Goal: Task Accomplishment & Management: Use online tool/utility

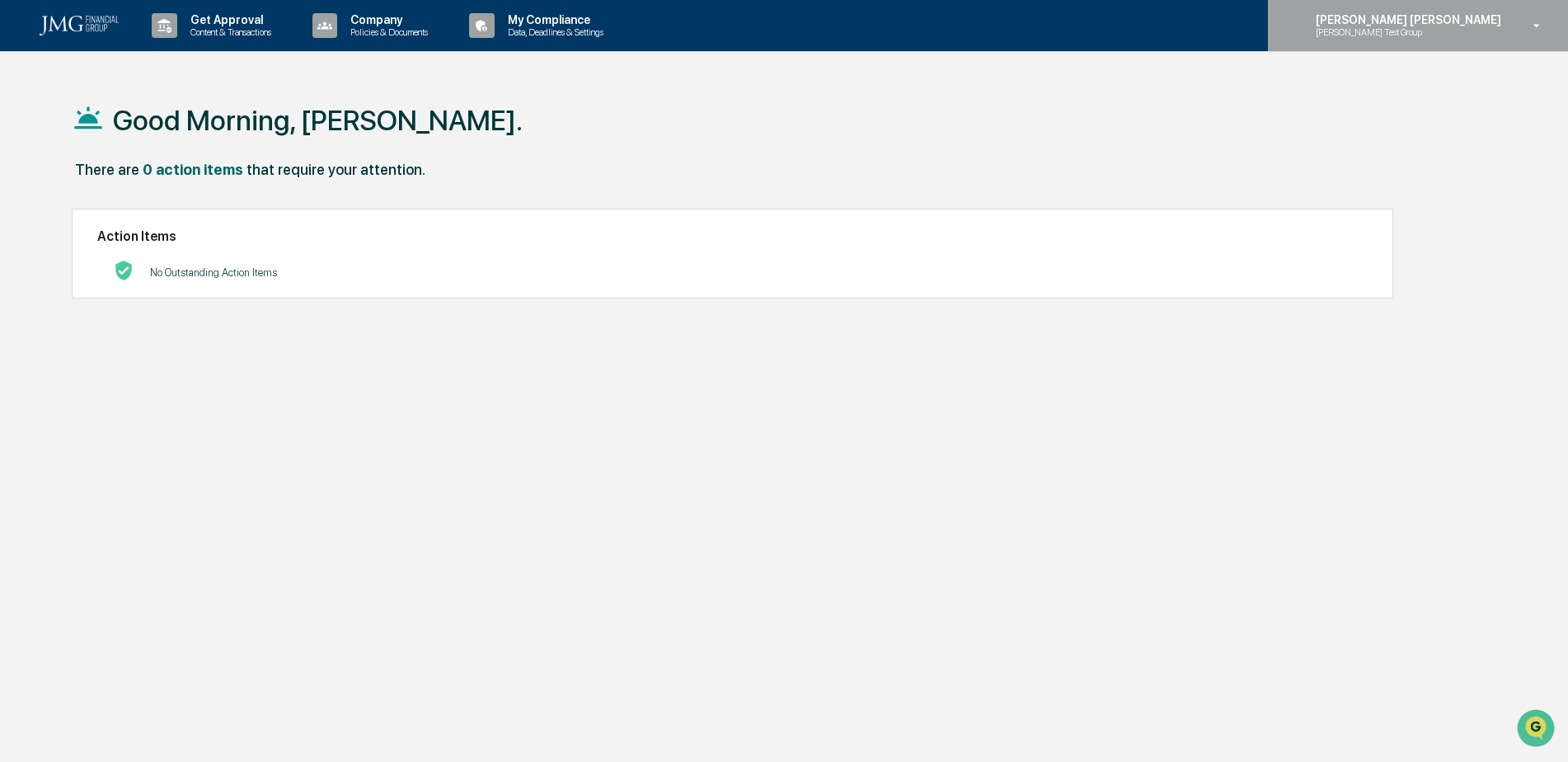
click at [1465, 34] on p "[PERSON_NAME] Test Group" at bounding box center [1383, 32] width 161 height 12
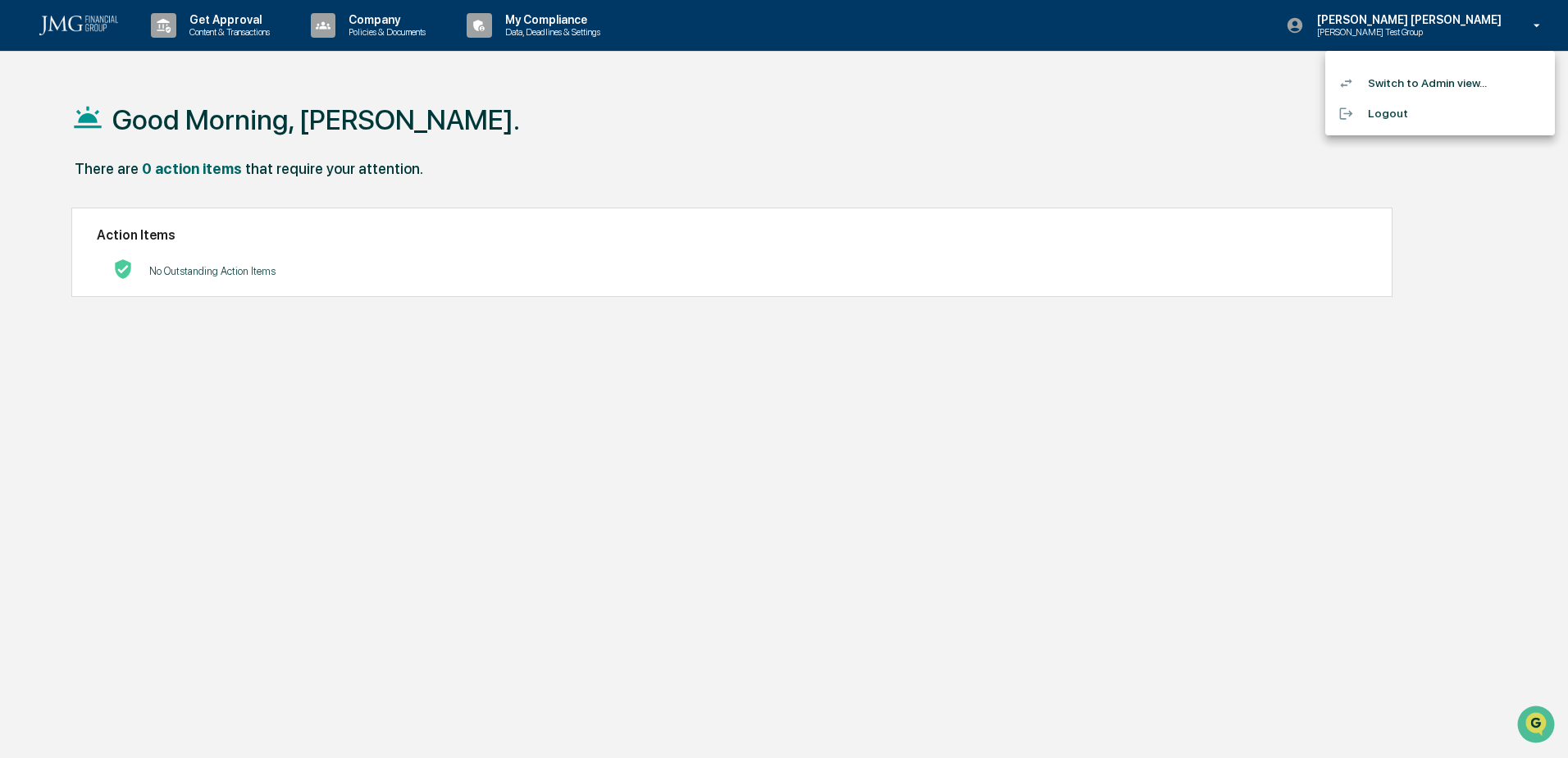
click at [1423, 77] on li "Switch to Admin view..." at bounding box center [1441, 83] width 230 height 30
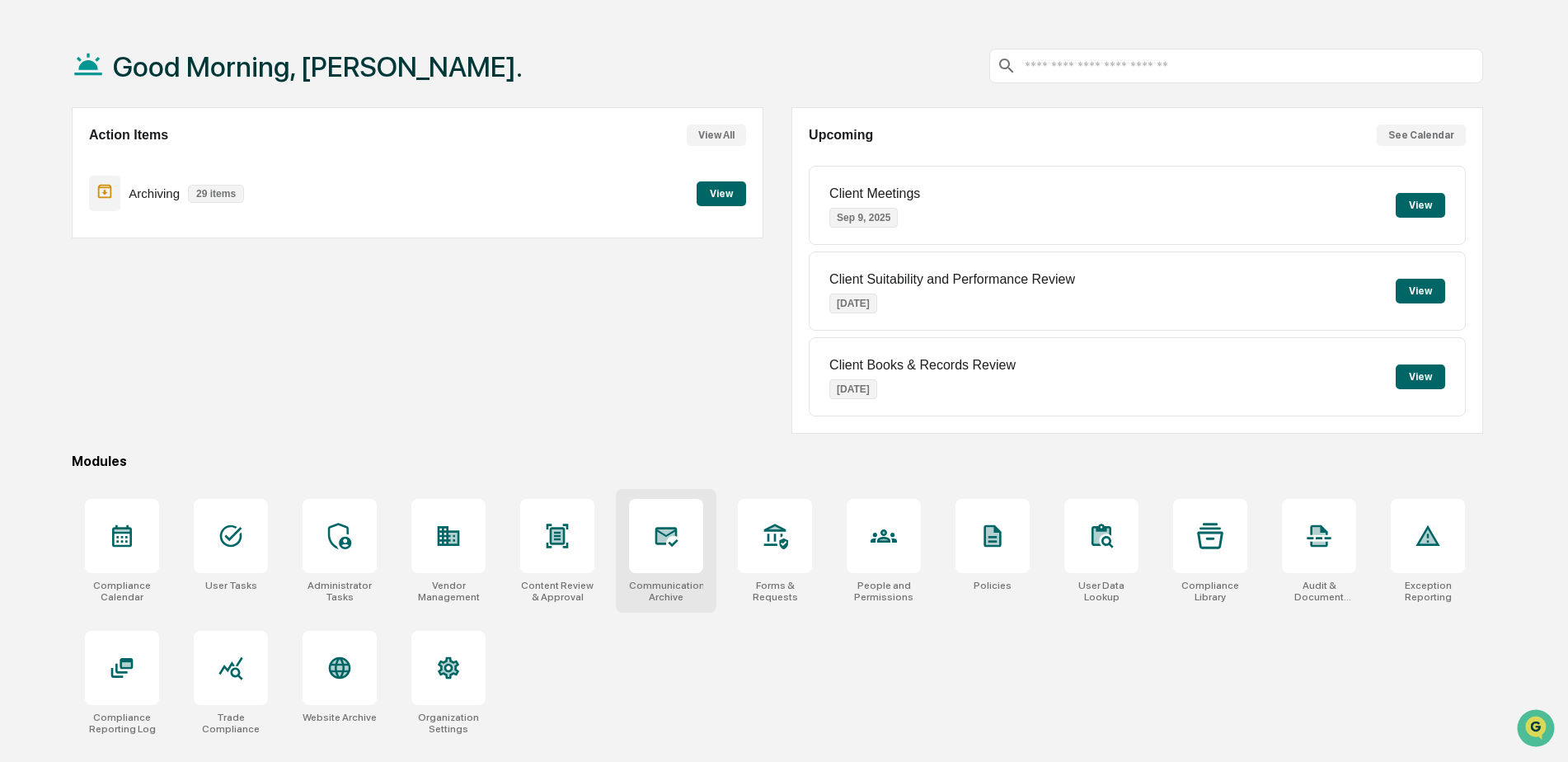
scroll to position [79, 0]
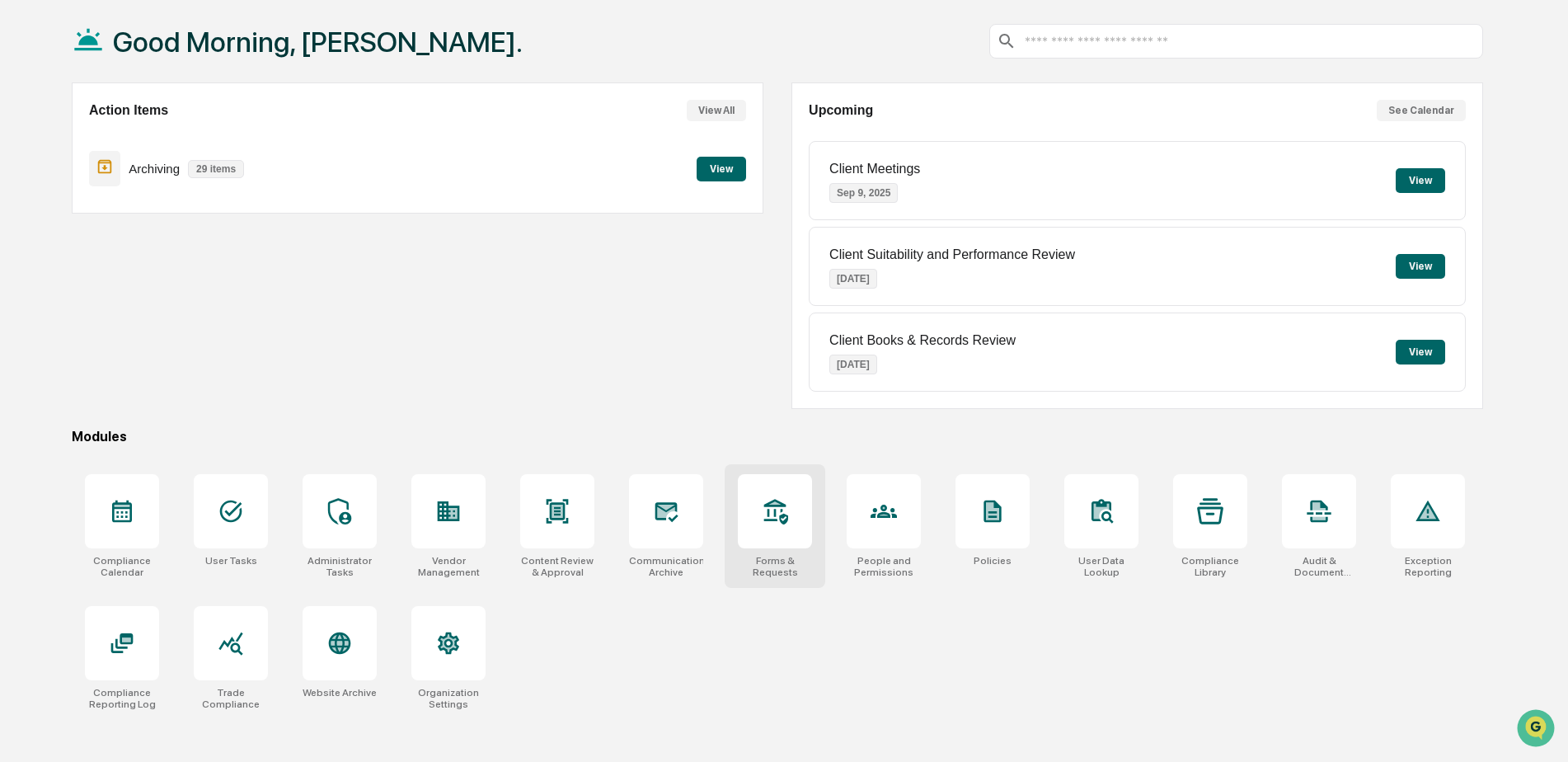
click at [768, 521] on icon at bounding box center [776, 512] width 24 height 26
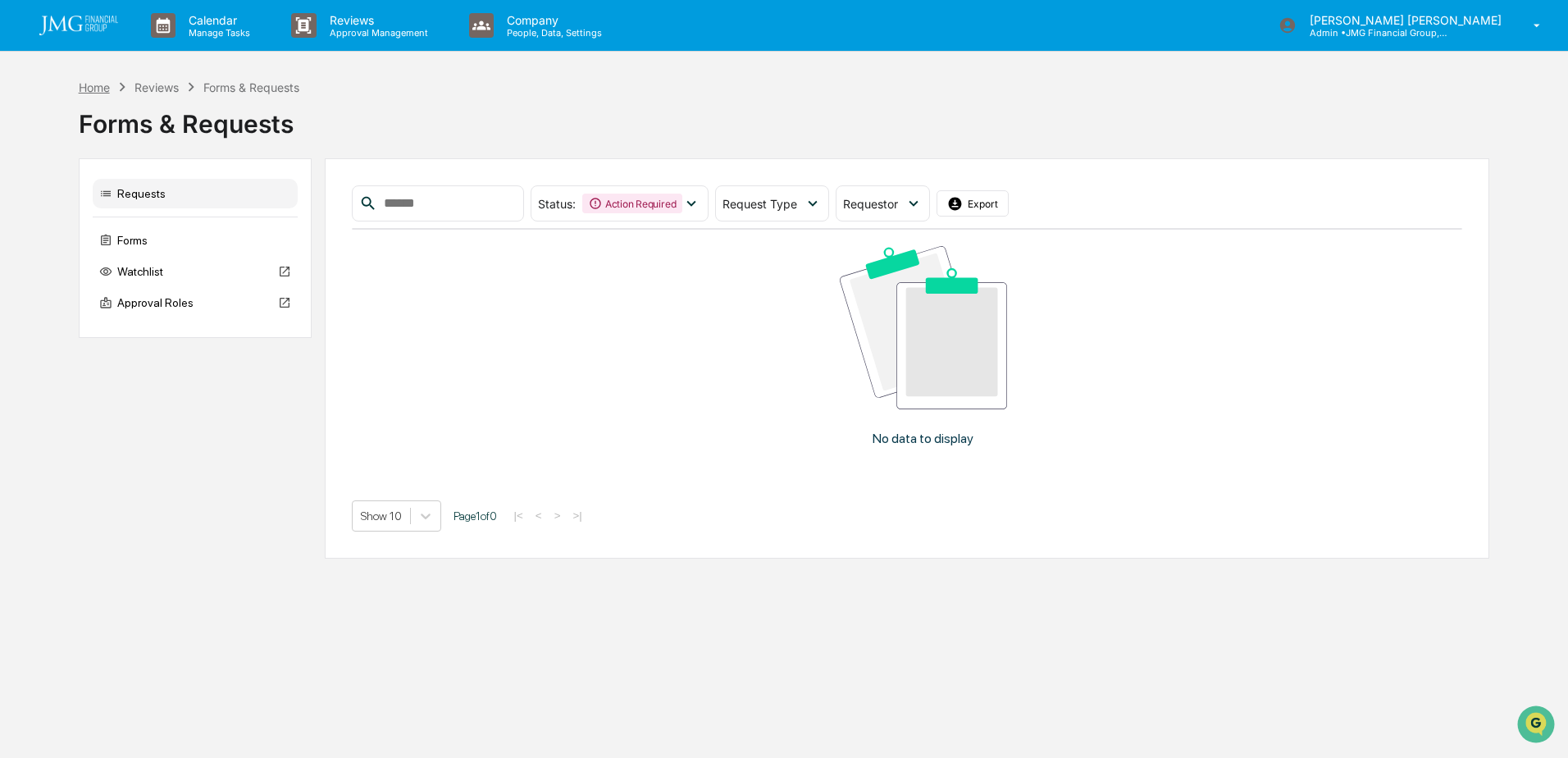
click at [107, 80] on div "Home" at bounding box center [94, 87] width 31 height 14
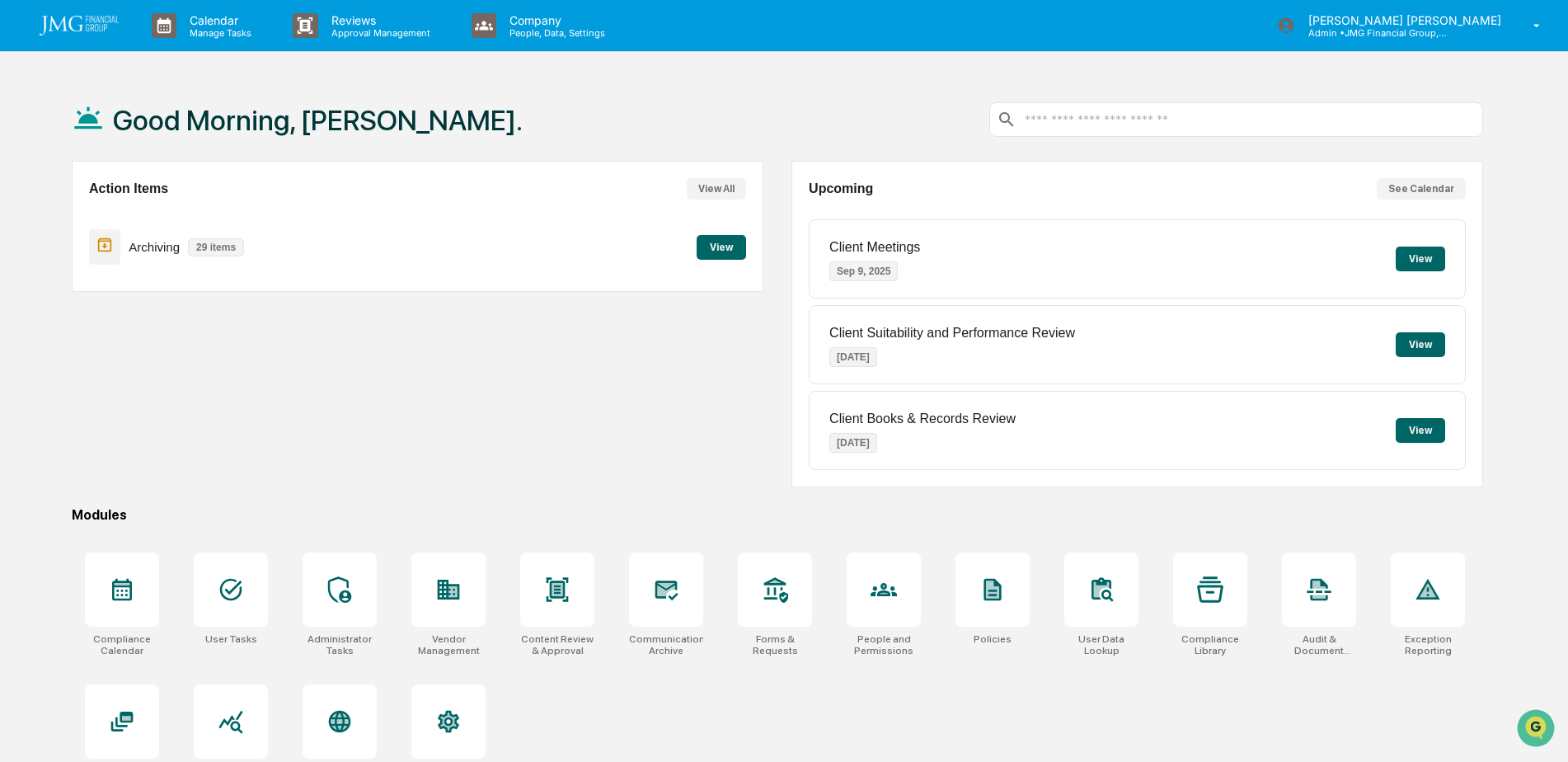
scroll to position [79, 0]
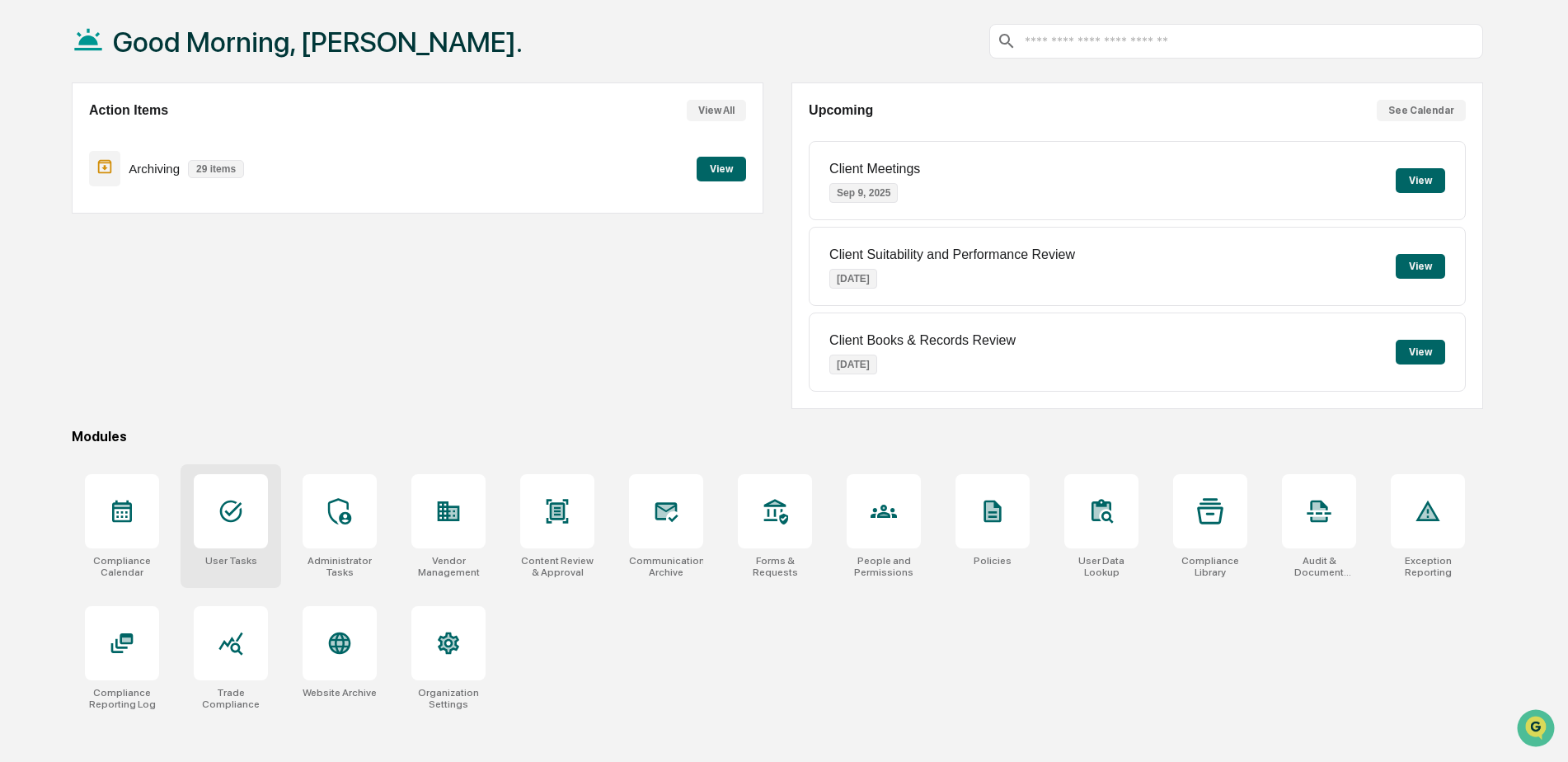
click at [238, 526] on div at bounding box center [230, 511] width 74 height 74
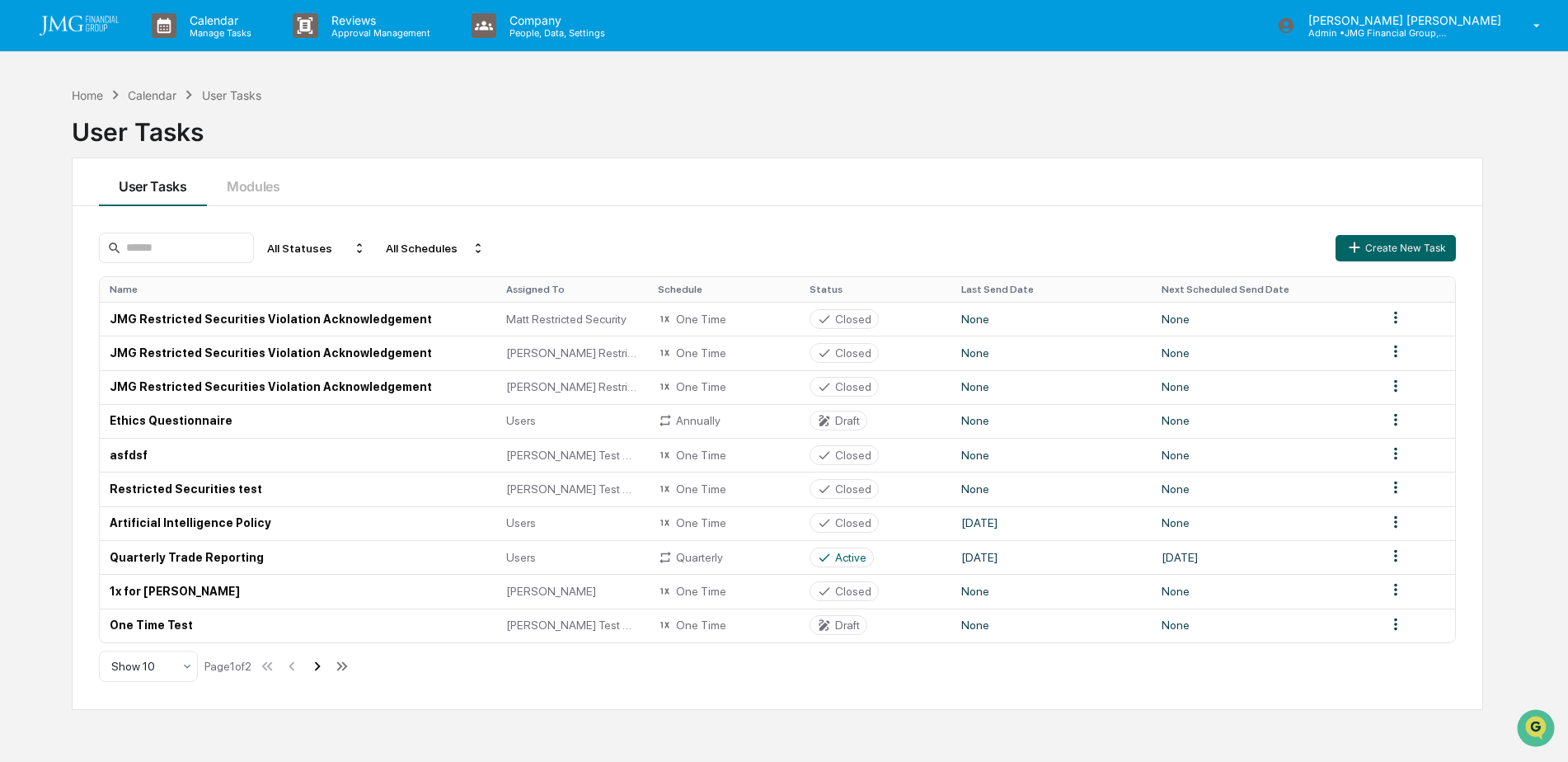
click at [326, 667] on icon at bounding box center [317, 667] width 18 height 18
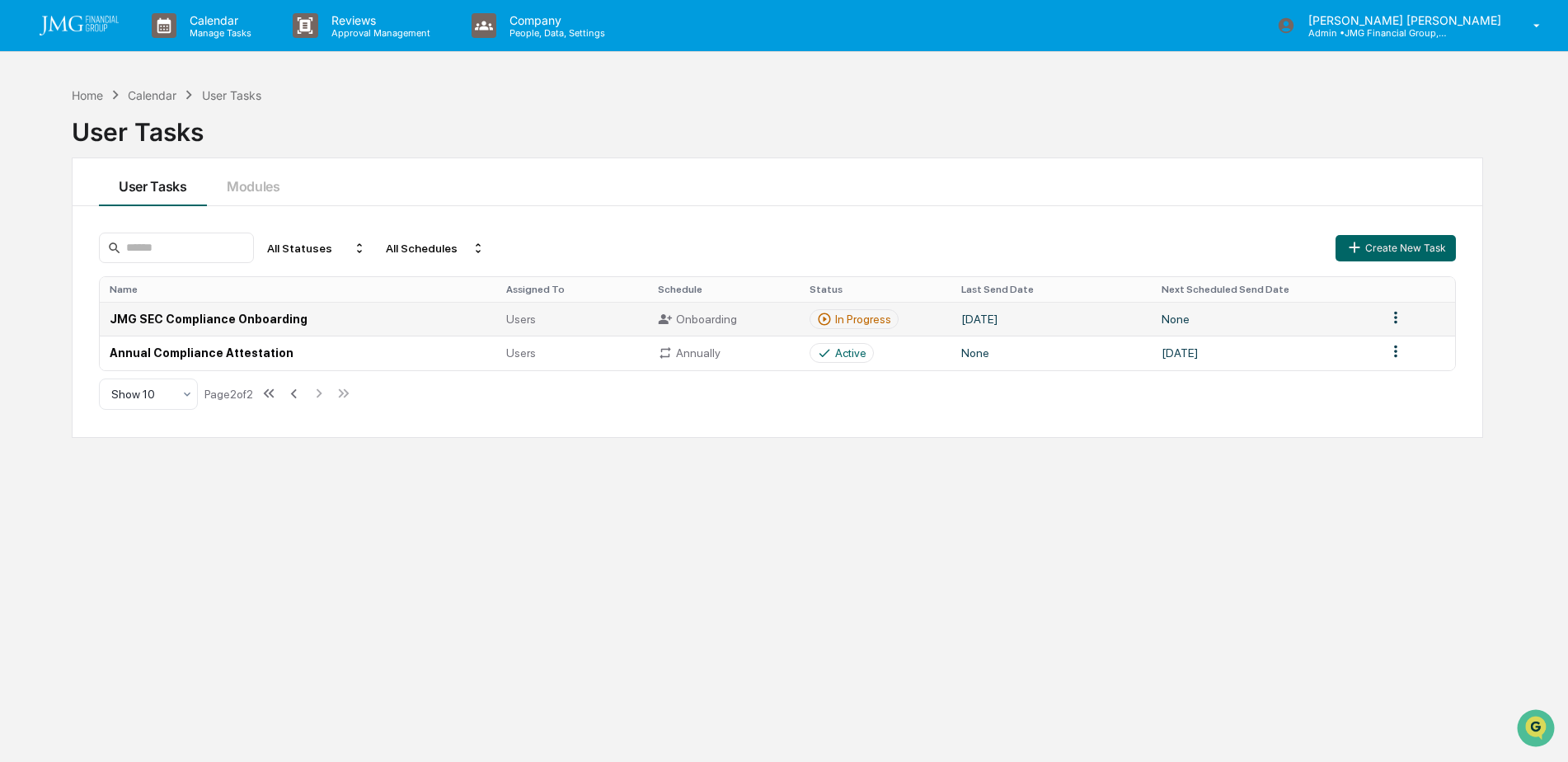
click at [338, 318] on td "JMG SEC Compliance Onboarding" at bounding box center [297, 319] width 397 height 33
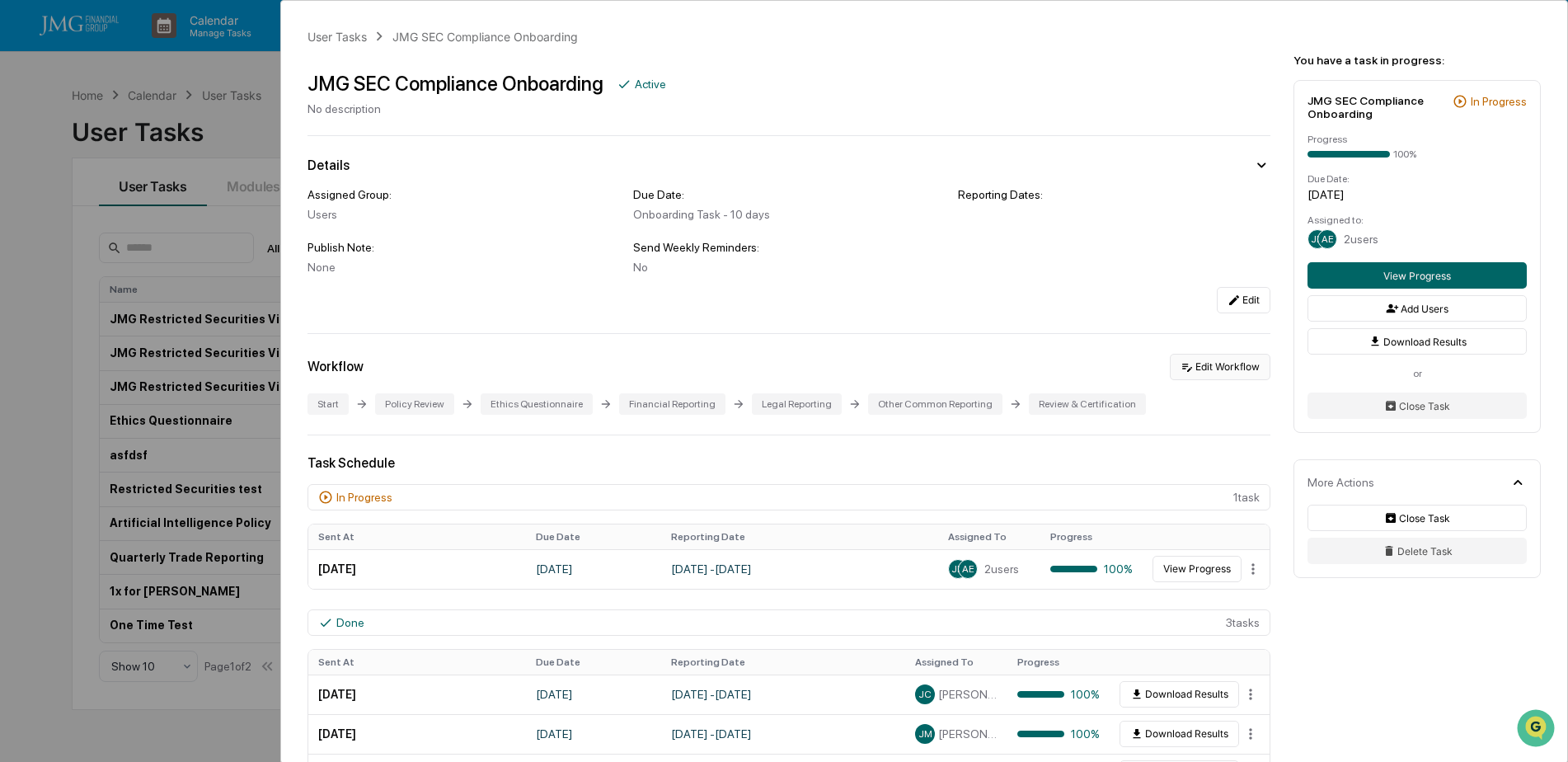
click at [1226, 361] on button "Edit Workflow" at bounding box center [1221, 366] width 100 height 27
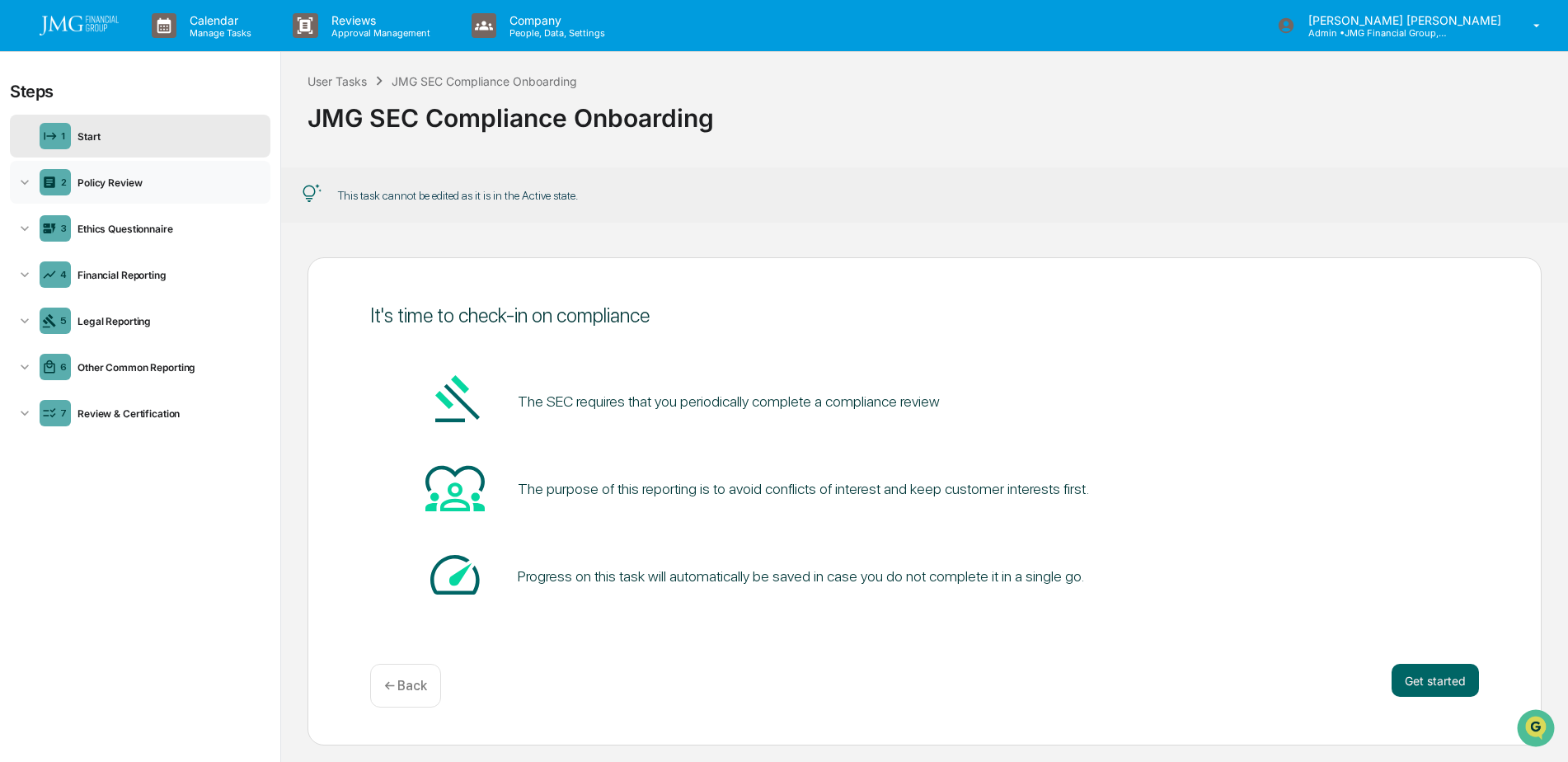
click at [130, 181] on div "Policy Review" at bounding box center [167, 182] width 193 height 13
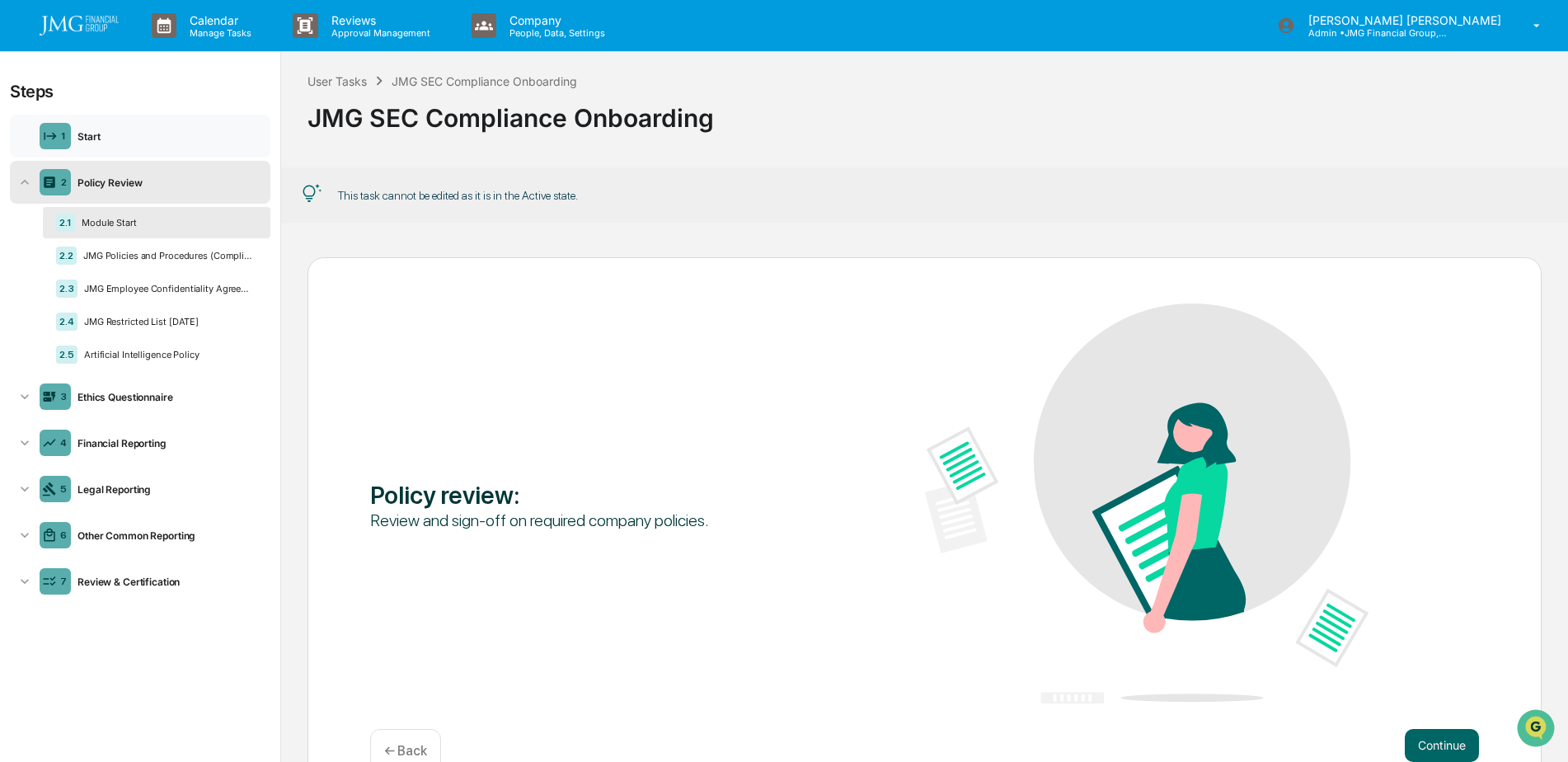
click at [130, 130] on div "Start" at bounding box center [167, 136] width 193 height 13
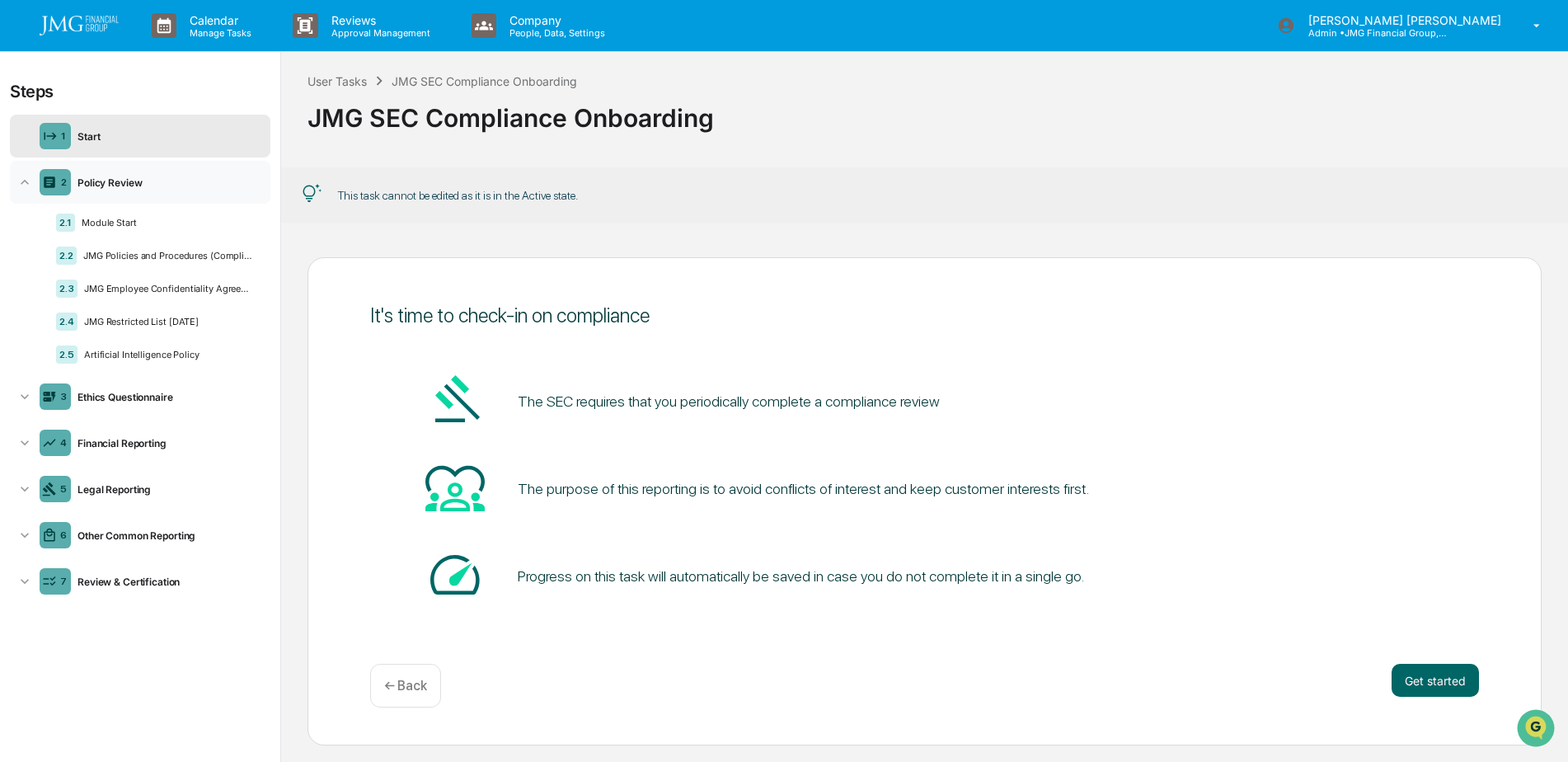
click at [29, 180] on icon at bounding box center [25, 182] width 17 height 17
